Goal: Task Accomplishment & Management: Manage account settings

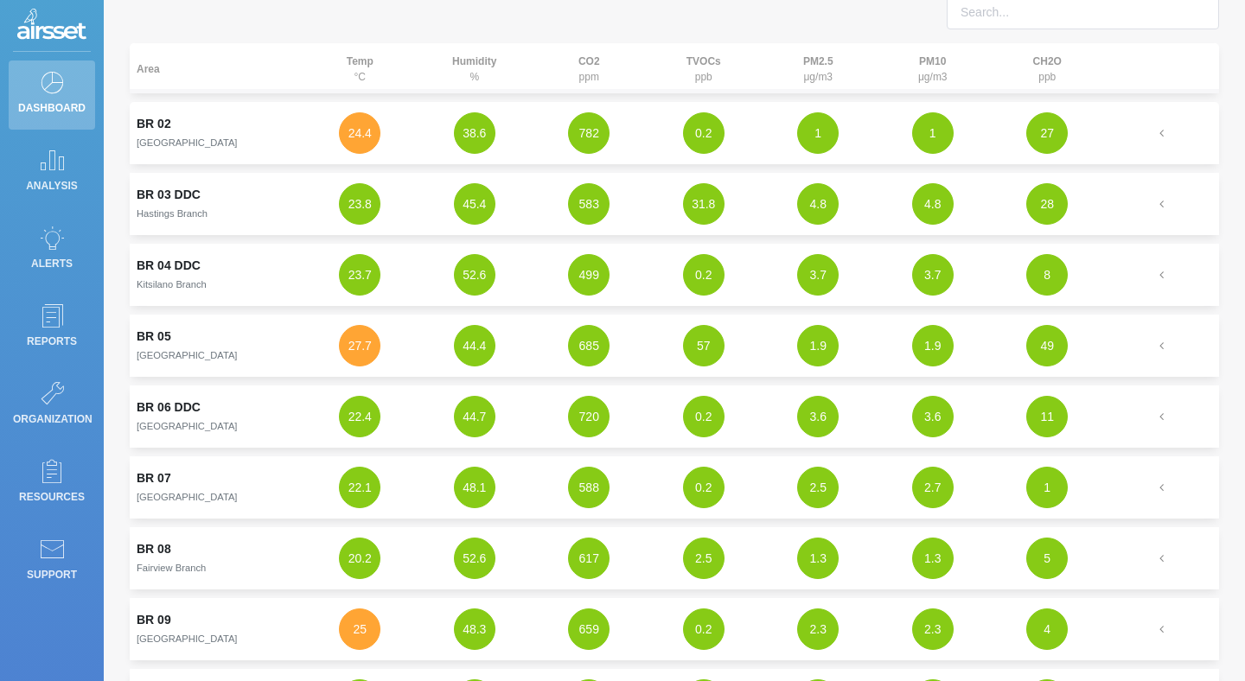
scroll to position [93, 0]
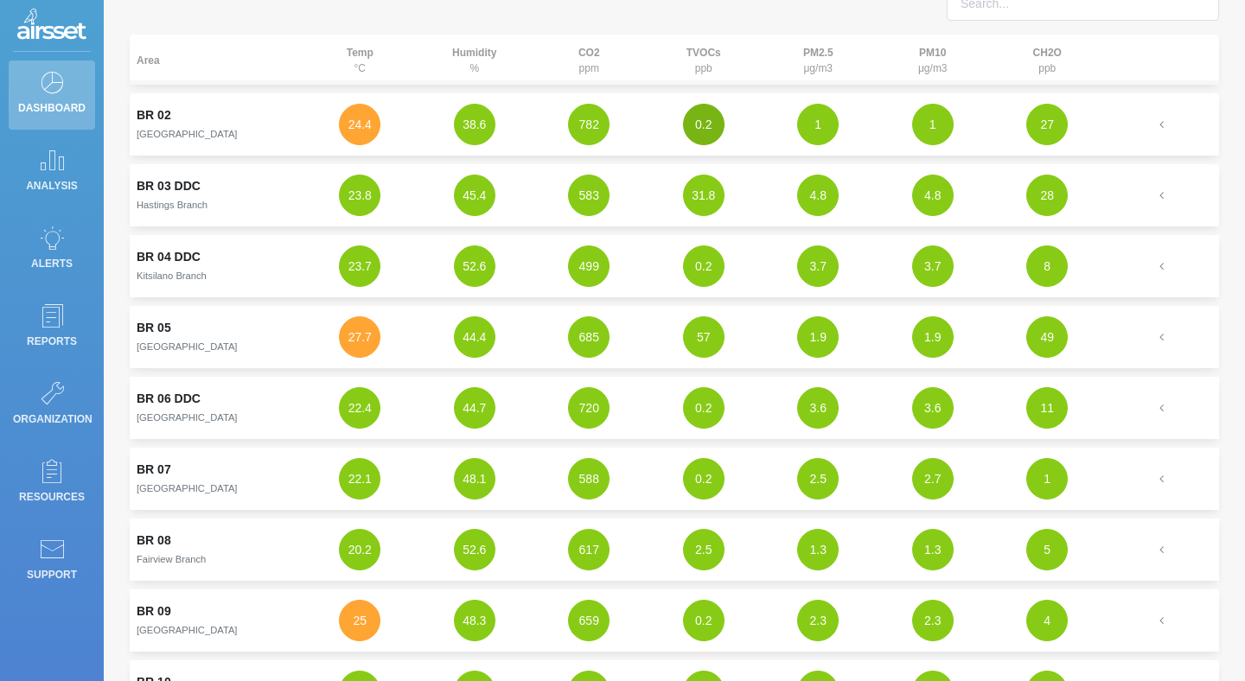
click at [699, 137] on button "0.2" at bounding box center [703, 124] width 41 height 41
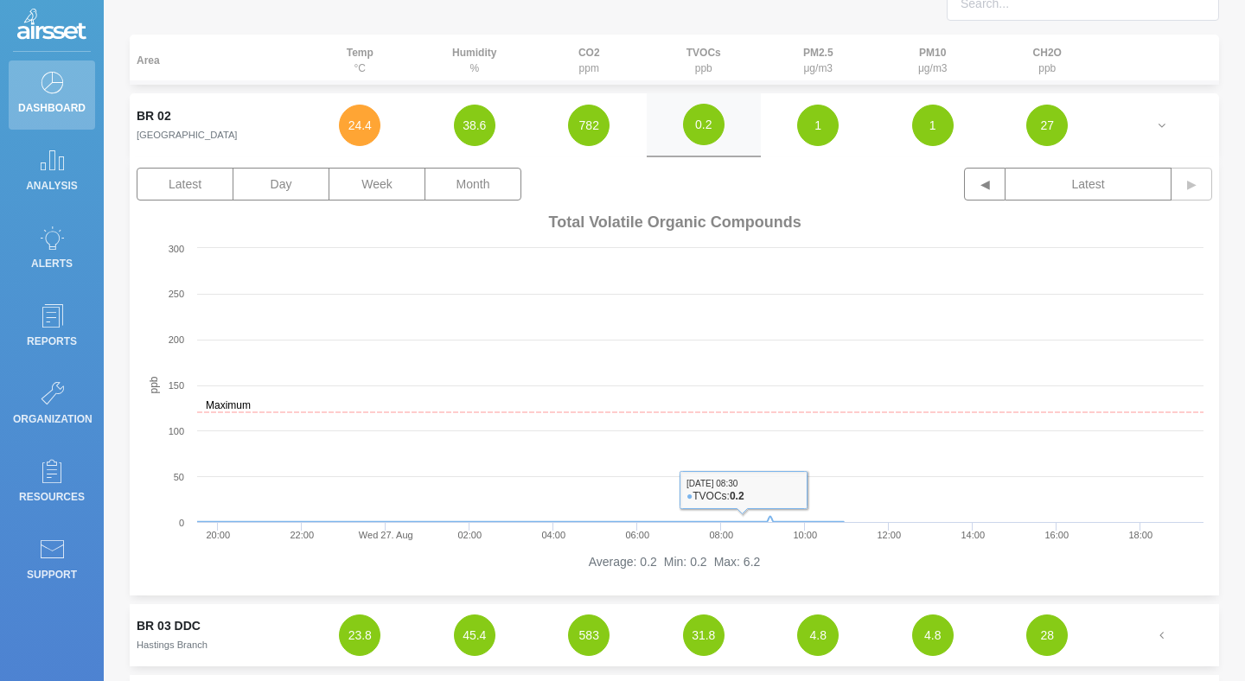
click at [576, 77] on th "CO2 ppm" at bounding box center [589, 60] width 115 height 50
click at [576, 105] on td "782" at bounding box center [589, 125] width 115 height 64
click at [589, 130] on button "782" at bounding box center [588, 125] width 41 height 41
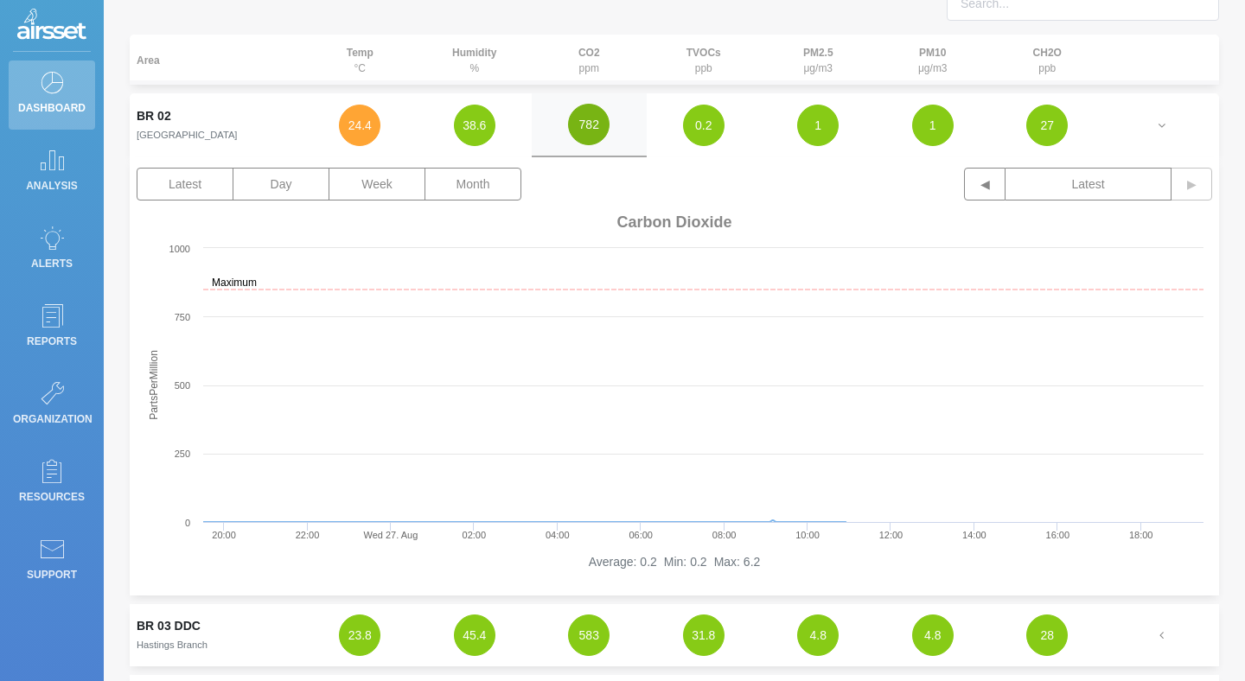
scroll to position [0, 0]
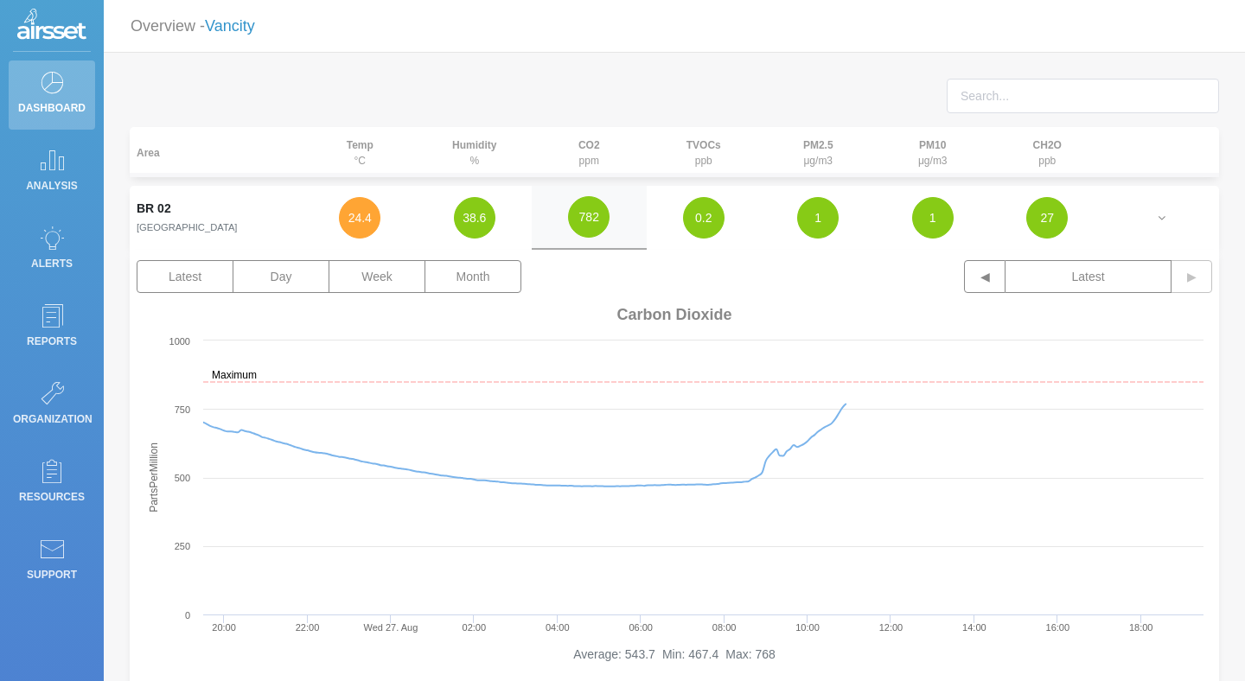
click at [233, 26] on link "Vancity" at bounding box center [230, 25] width 50 height 17
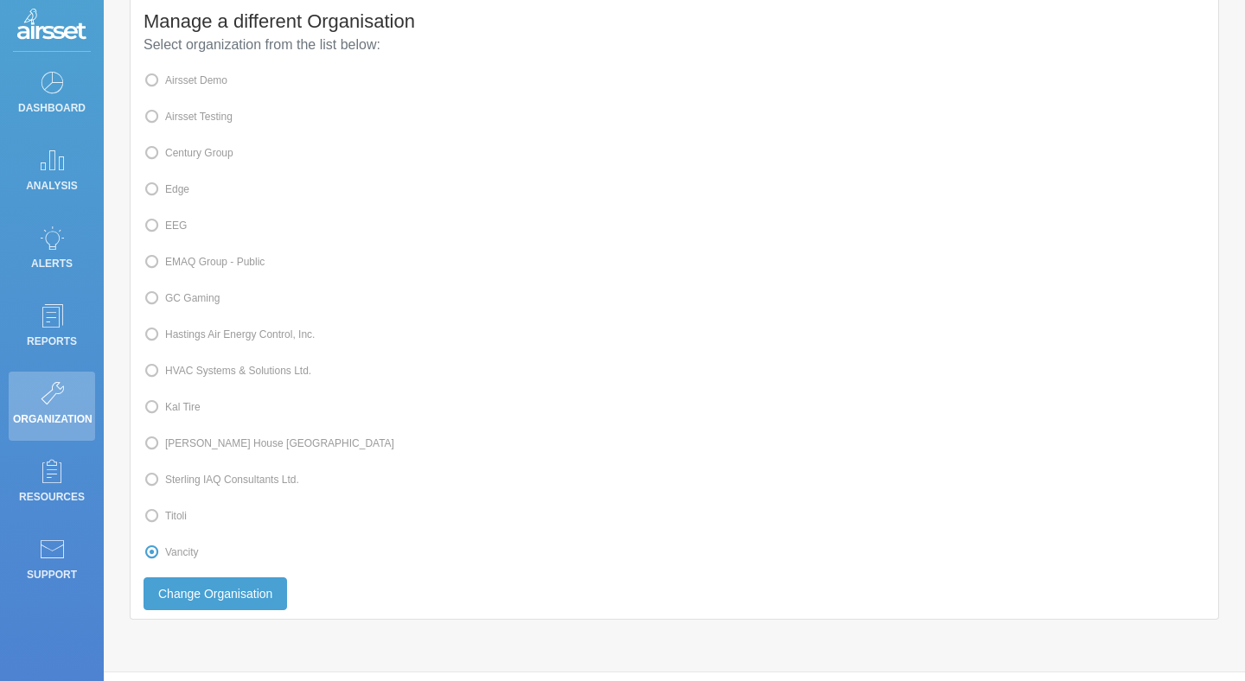
scroll to position [80, 0]
click at [191, 417] on label "Kal Tire" at bounding box center [172, 410] width 57 height 22
click at [176, 415] on input "Kal Tire" at bounding box center [170, 409] width 11 height 11
radio input "true"
radio input "false"
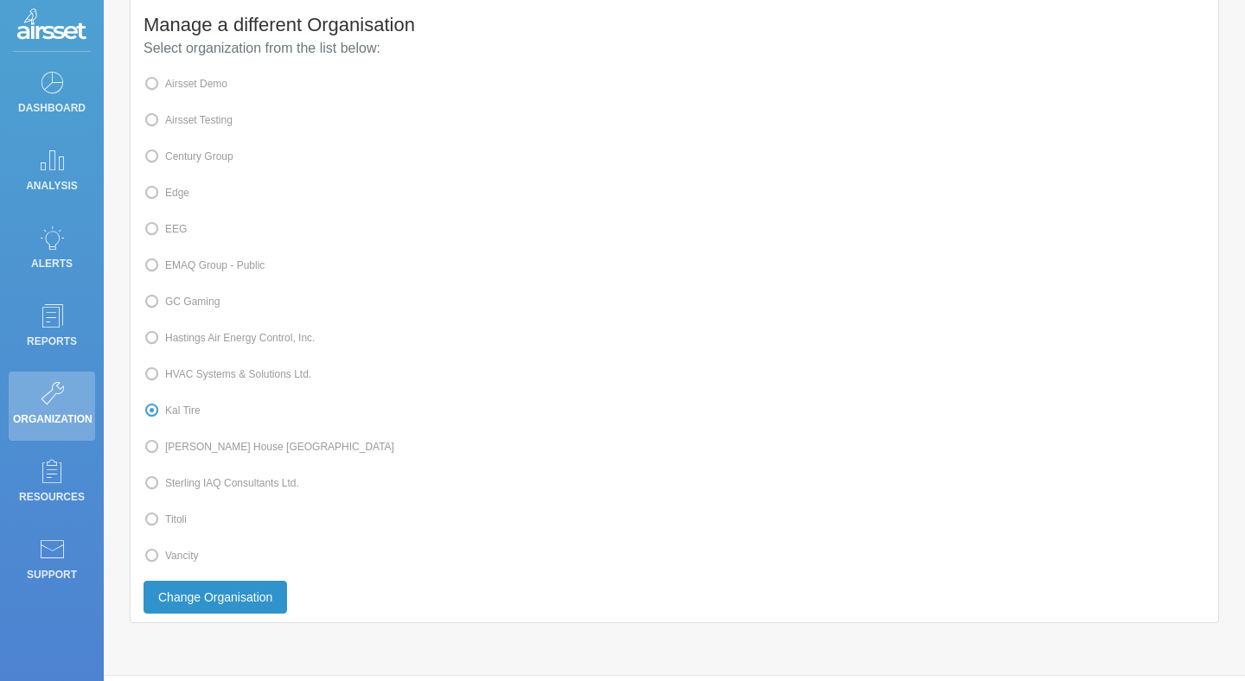
click at [201, 592] on button "Change Organisation" at bounding box center [216, 597] width 144 height 33
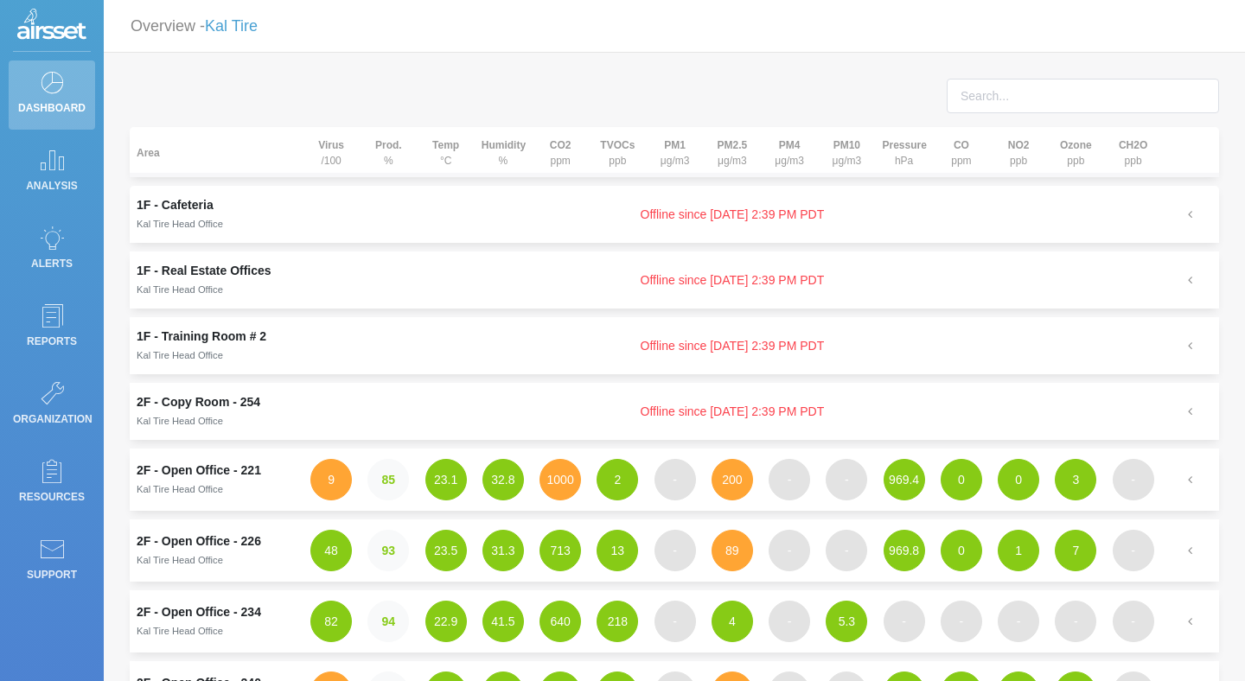
click at [635, 214] on td "Offline since [DATE] 2:39 PM PDT" at bounding box center [732, 214] width 859 height 57
click at [1169, 221] on button "button" at bounding box center [1190, 214] width 45 height 33
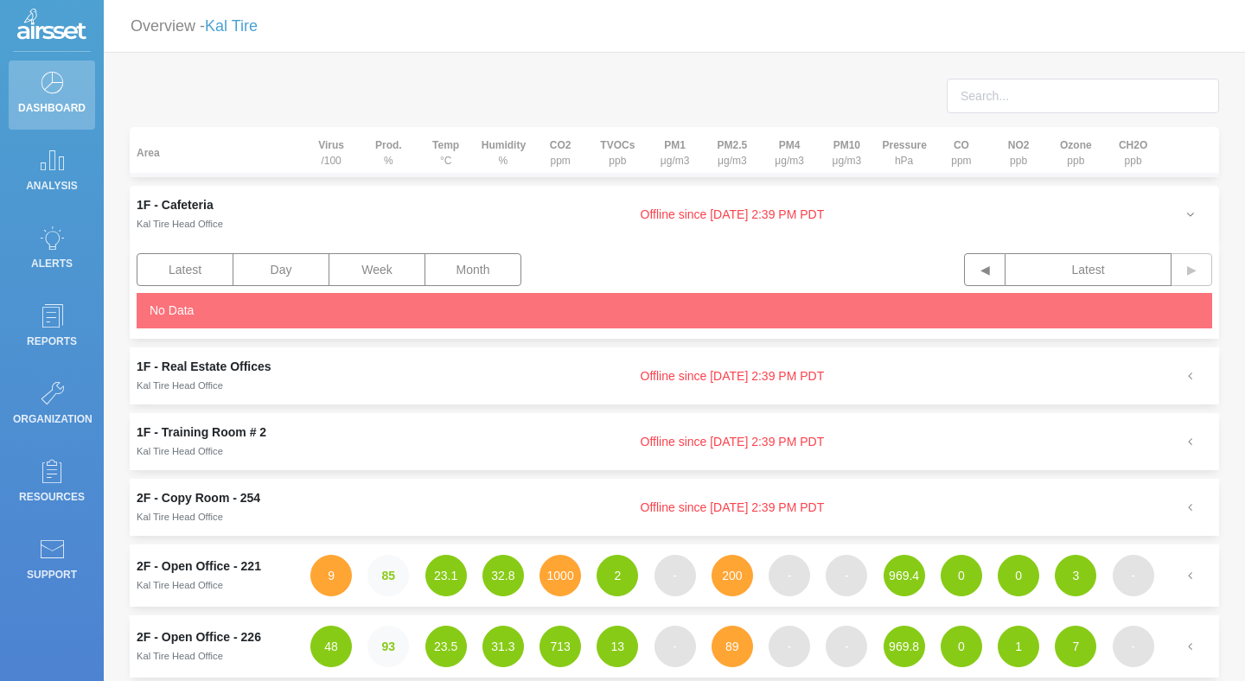
click at [1179, 217] on button "button" at bounding box center [1190, 214] width 45 height 33
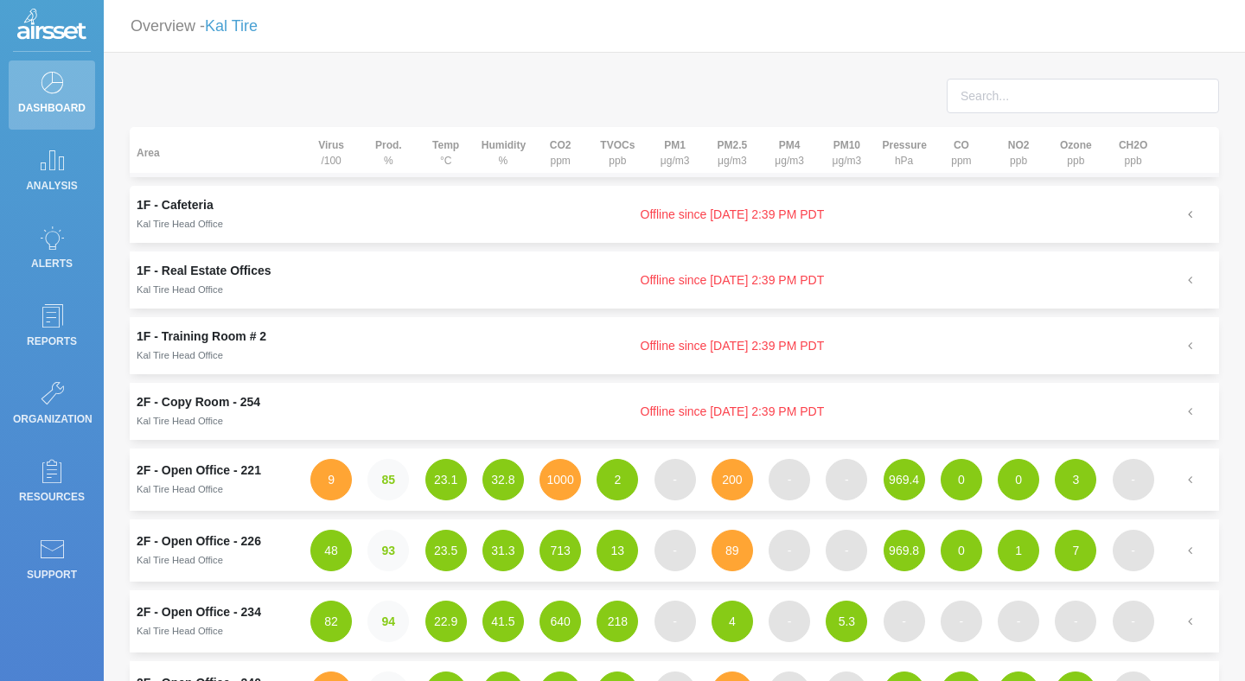
click at [1179, 217] on button "button" at bounding box center [1190, 214] width 45 height 33
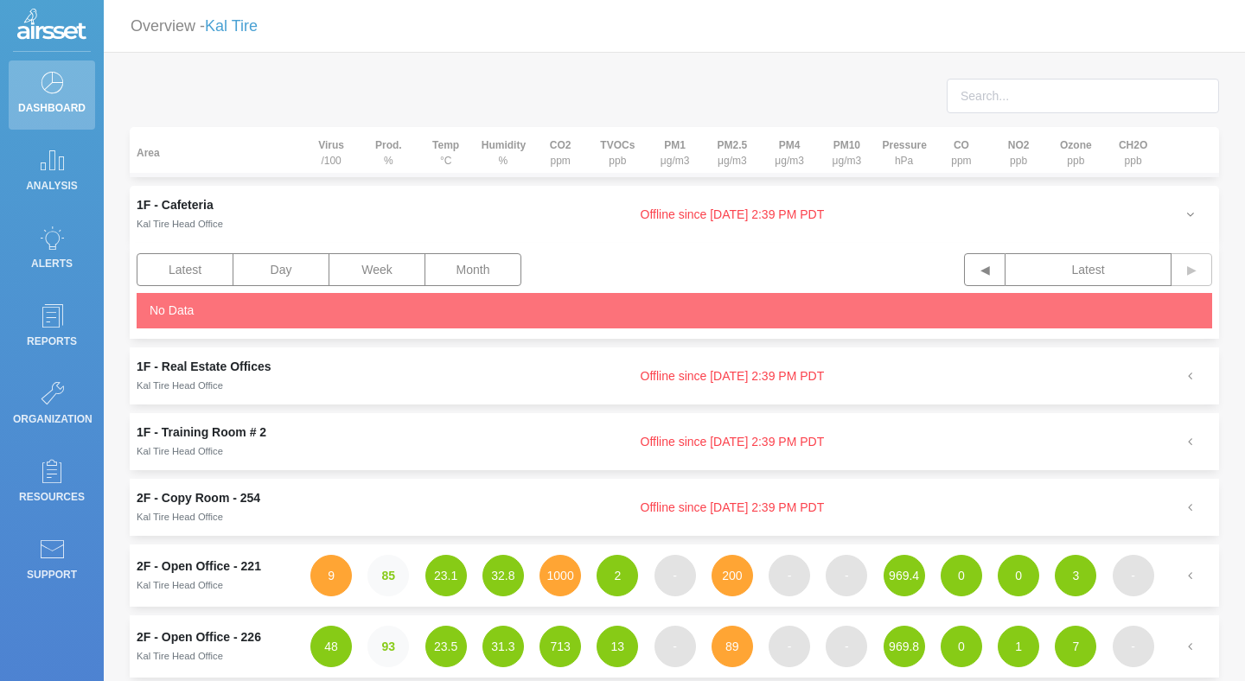
click at [1179, 217] on button "button" at bounding box center [1190, 214] width 45 height 33
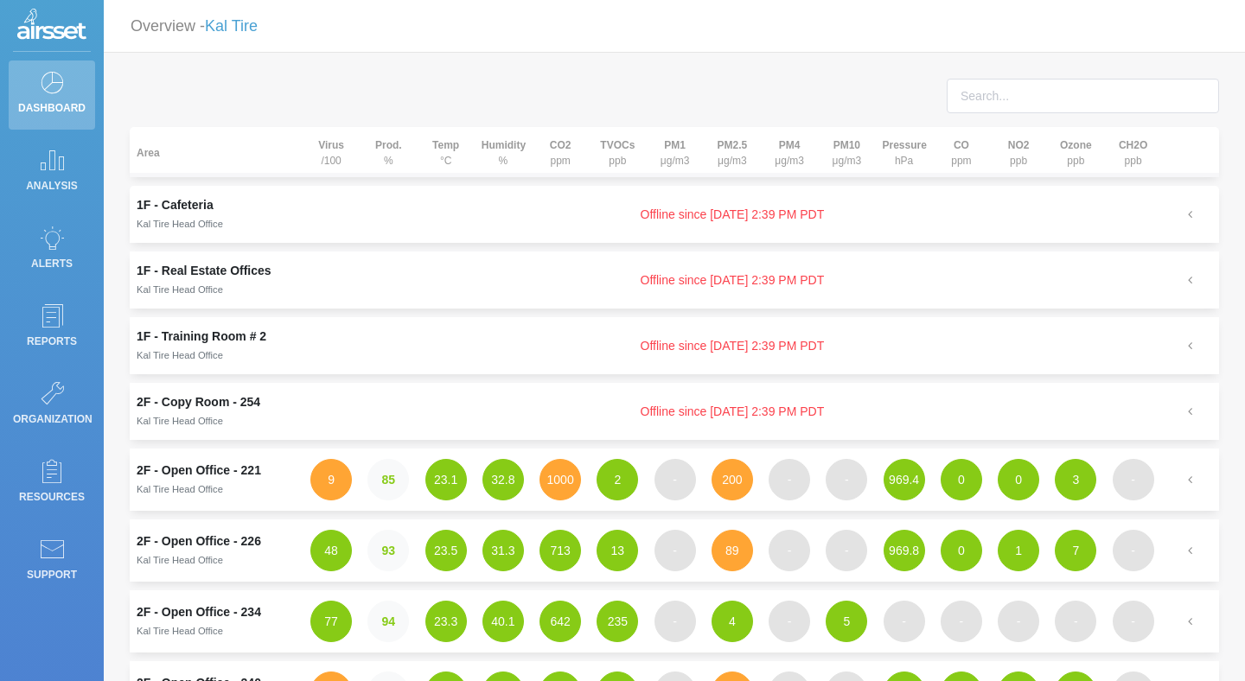
click at [632, 209] on td "Offline since [DATE] 2:39 PM PDT" at bounding box center [732, 214] width 859 height 57
click at [769, 226] on td "Offline since [DATE] 2:39 PM PDT" at bounding box center [732, 214] width 859 height 57
click at [769, 201] on td "Offline since [DATE] 2:39 PM PDT" at bounding box center [732, 214] width 859 height 57
click at [1184, 215] on icon "button" at bounding box center [1191, 214] width 16 height 12
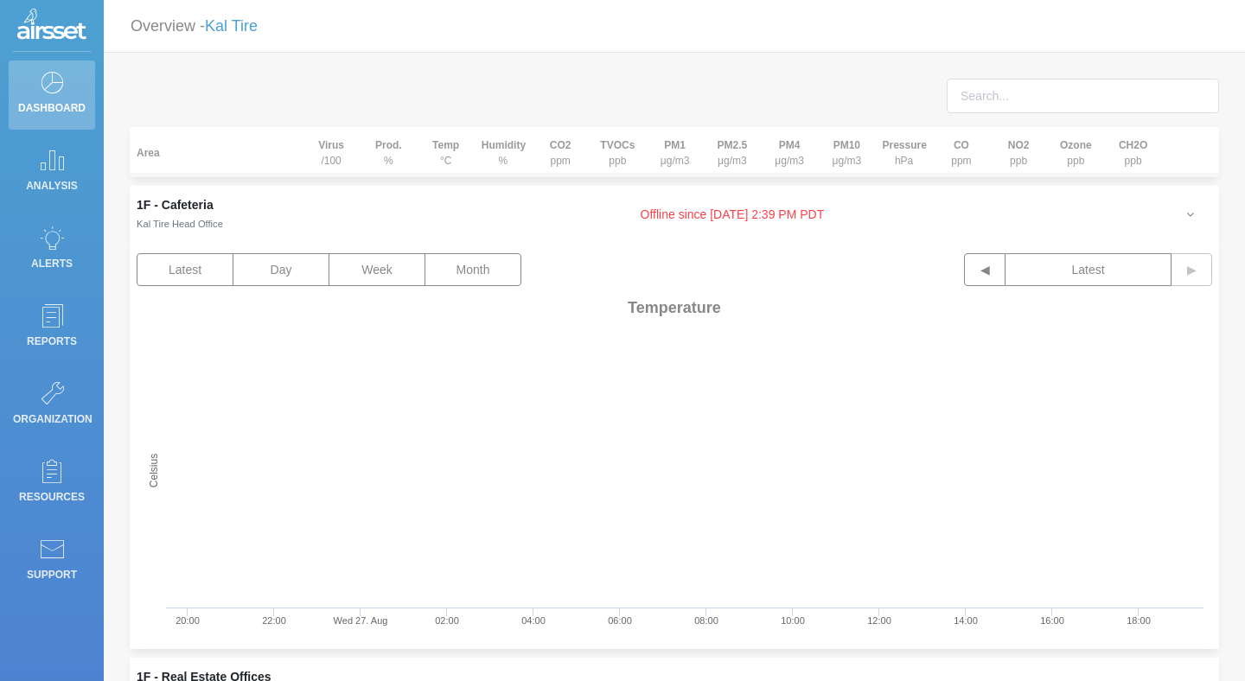
click at [1189, 213] on icon "button" at bounding box center [1191, 214] width 16 height 12
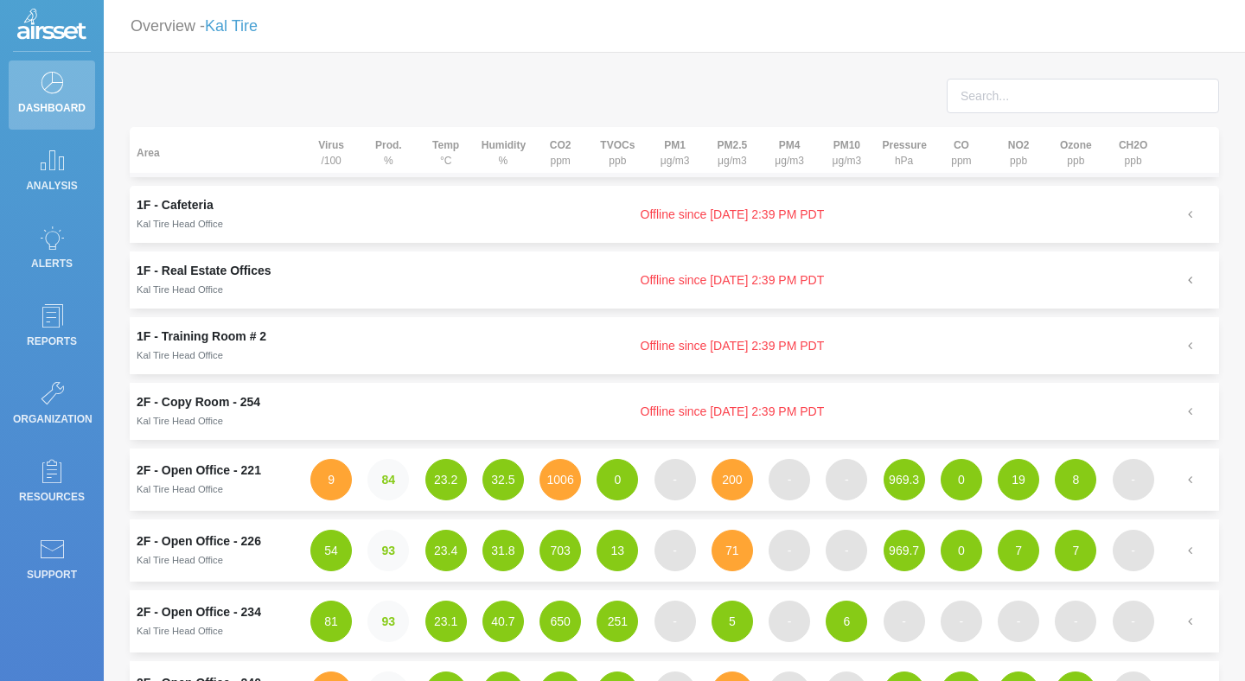
click at [1184, 269] on button "button" at bounding box center [1190, 280] width 45 height 33
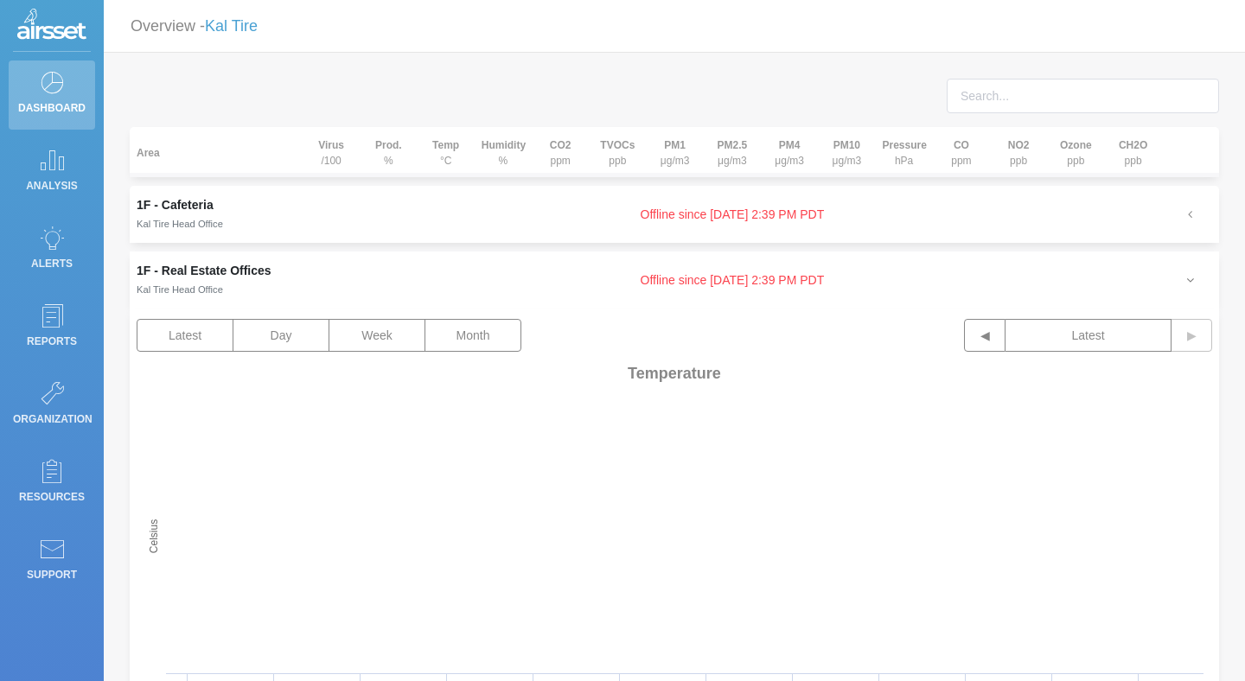
click at [1184, 269] on button "button" at bounding box center [1190, 280] width 45 height 33
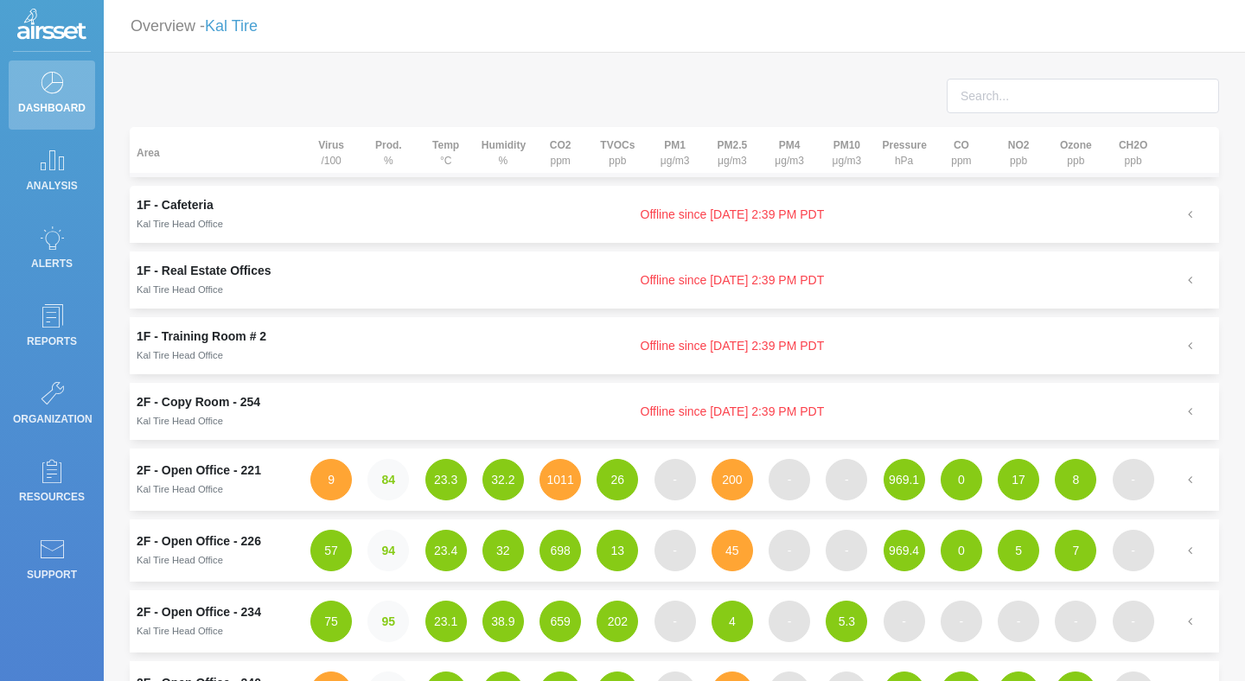
click at [590, 77] on div "Area Virus /100 Prod. % Temp °C Humidity % CO2 ppm TVOCs ppb PM1 μg/m3 PM2.5 μg…" at bounding box center [674, 615] width 1141 height 1124
